Goal: Information Seeking & Learning: Learn about a topic

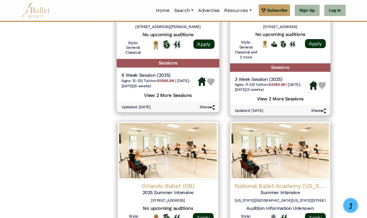
scroll to position [514, 0]
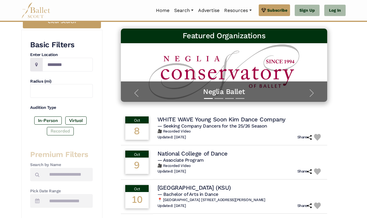
scroll to position [86, 0]
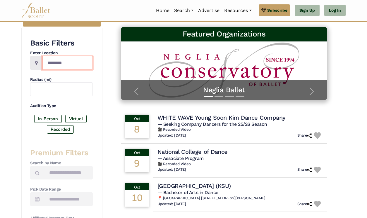
click at [73, 61] on input "Location" at bounding box center [67, 63] width 50 height 14
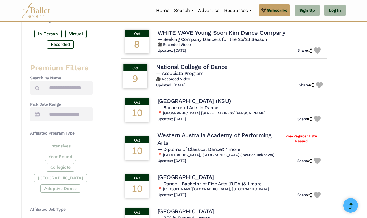
scroll to position [178, 0]
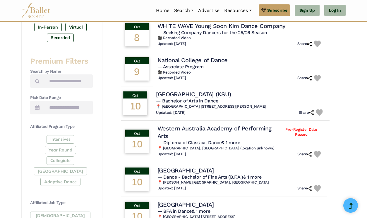
click at [185, 100] on span "— Bachelor of Arts in Dance" at bounding box center [187, 101] width 62 height 6
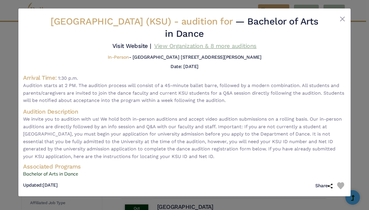
click at [196, 49] on link "View Organization & 8 more auditions" at bounding box center [205, 45] width 103 height 7
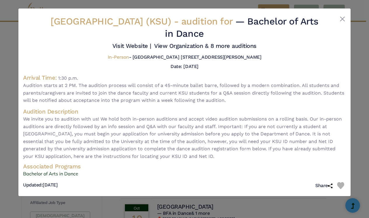
click at [6, 75] on div "Kennesaw State University (KSU) - audition for — Bachelor of Arts in Dance Visi…" at bounding box center [184, 109] width 369 height 218
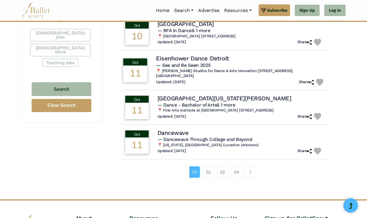
scroll to position [365, 0]
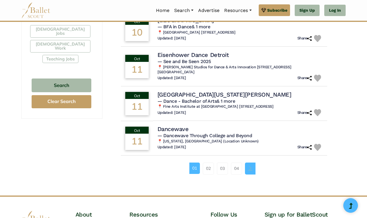
click at [251, 163] on link "Page navigation example" at bounding box center [250, 169] width 11 height 12
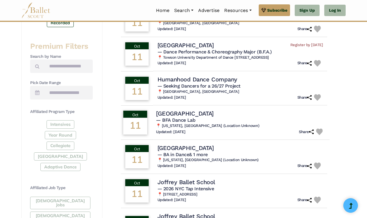
scroll to position [197, 0]
